Goal: Find specific page/section: Find specific page/section

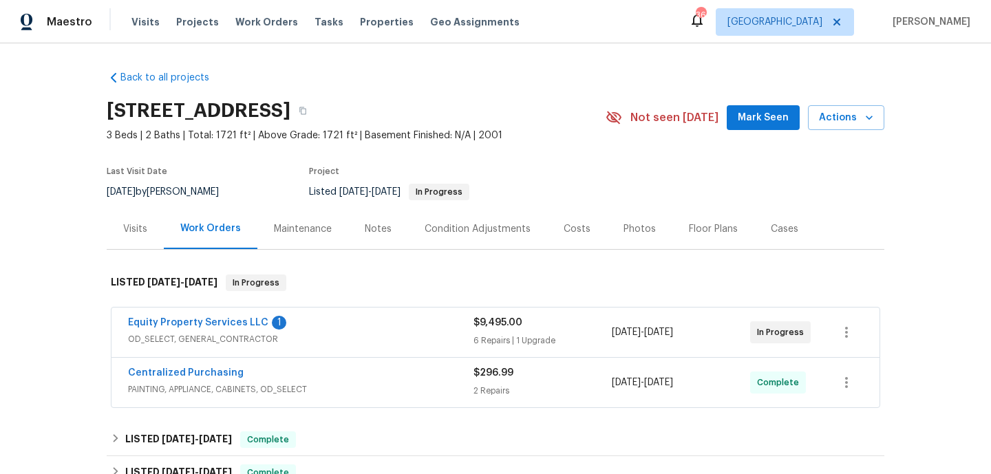
click at [412, 336] on span "OD_SELECT, GENERAL_CONTRACTOR" at bounding box center [300, 339] width 345 height 14
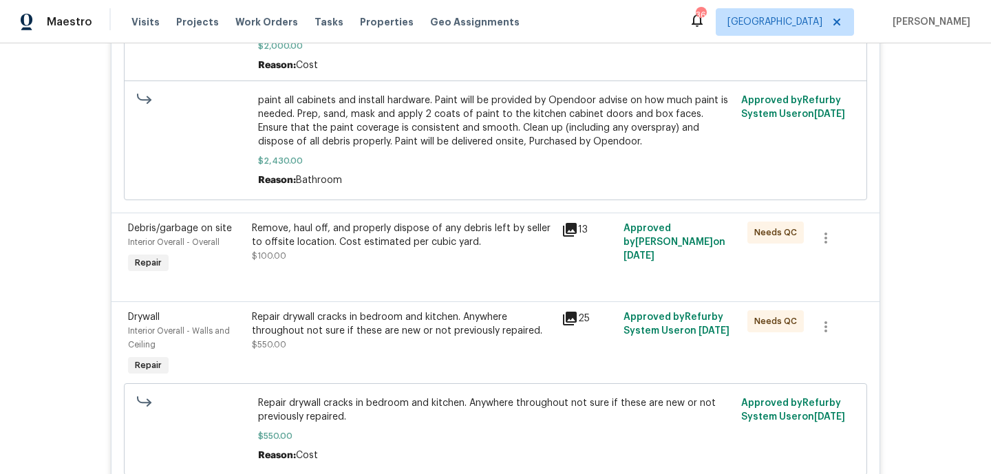
scroll to position [193, 0]
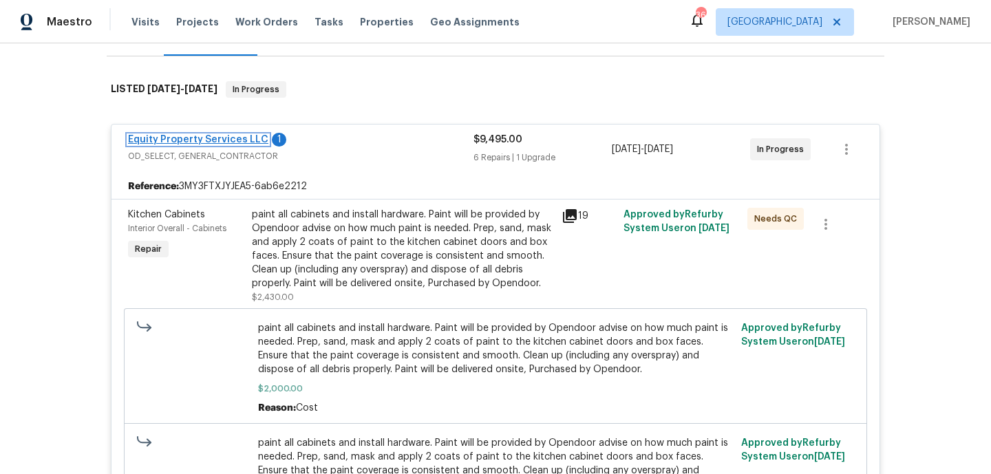
click at [213, 138] on link "Equity Property Services LLC" at bounding box center [198, 140] width 140 height 10
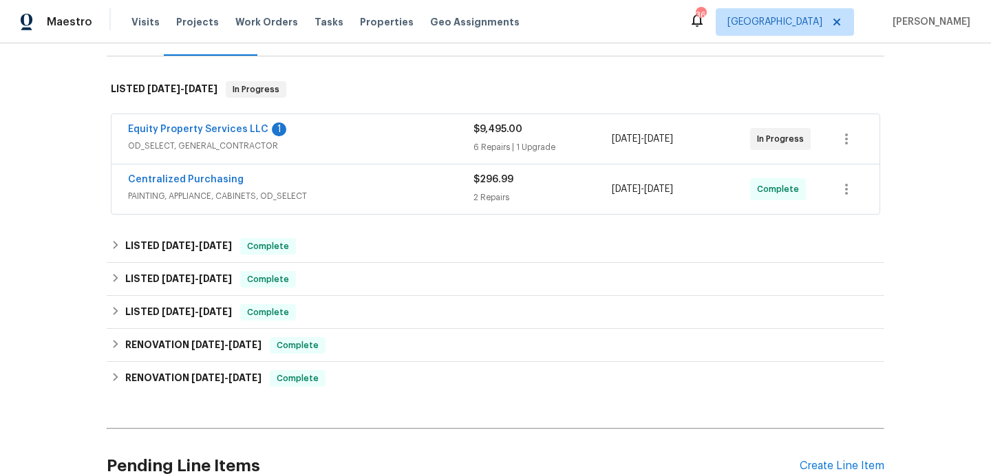
click at [350, 189] on span "PAINTING, APPLIANCE, CABINETS, OD_SELECT" at bounding box center [300, 196] width 345 height 14
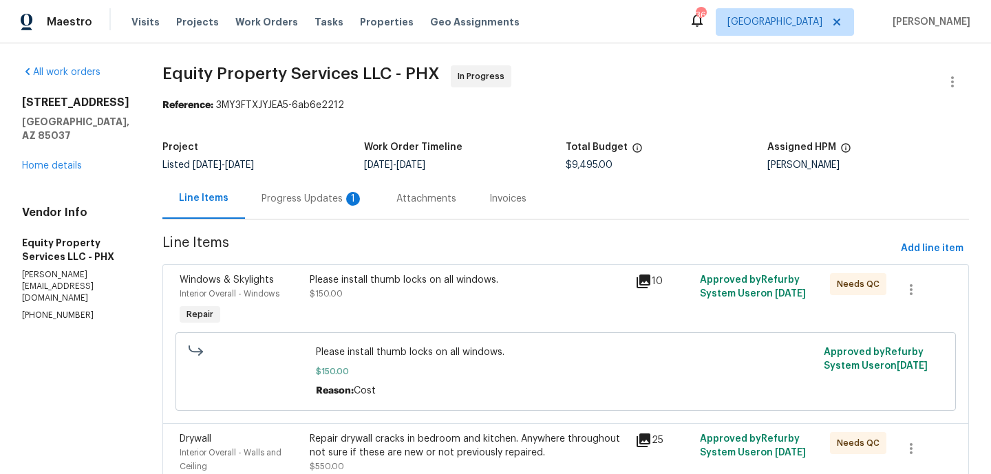
click at [279, 191] on div "Progress Updates 1" at bounding box center [312, 198] width 135 height 41
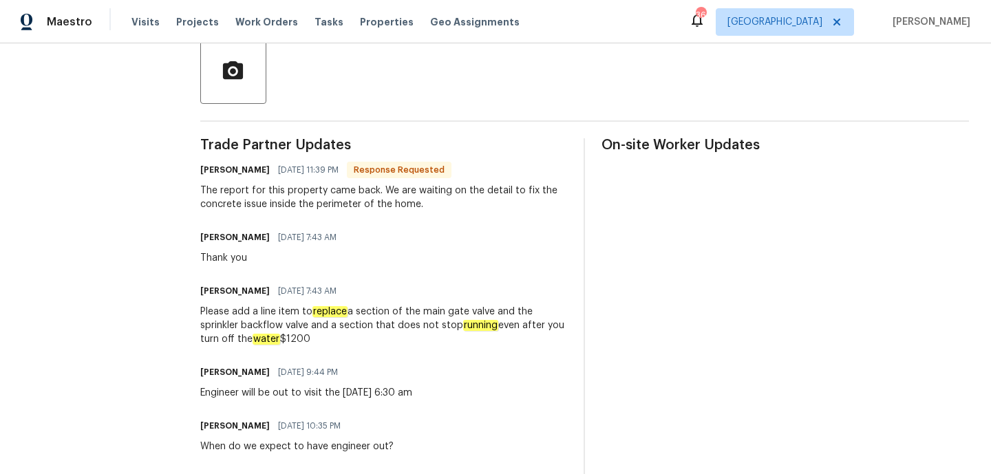
scroll to position [520, 0]
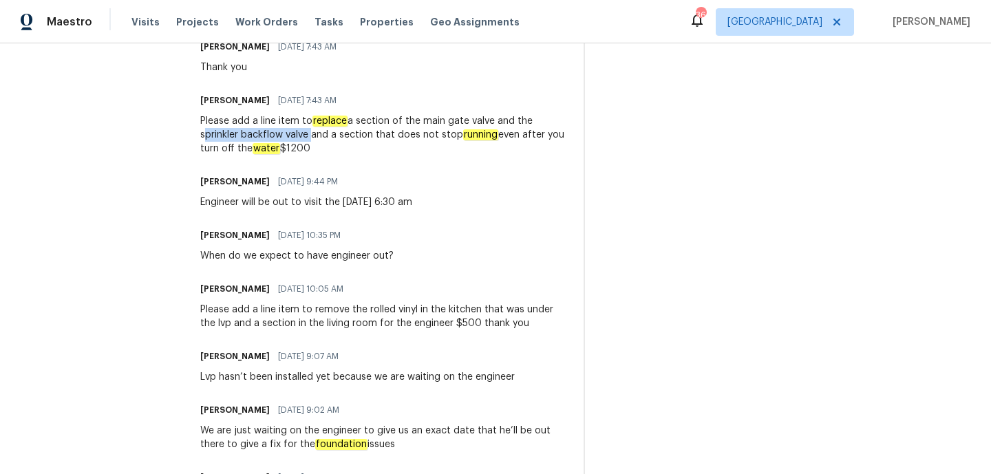
drag, startPoint x: 309, startPoint y: 135, endPoint x: 202, endPoint y: 136, distance: 107.3
click at [202, 135] on div "All work orders 4225 N 92nd Ln Phoenix, AZ 85037 Home details Vendor Info Equit…" at bounding box center [495, 209] width 991 height 1371
copy div "sprinkler backflow valve"
